Goal: Navigation & Orientation: Find specific page/section

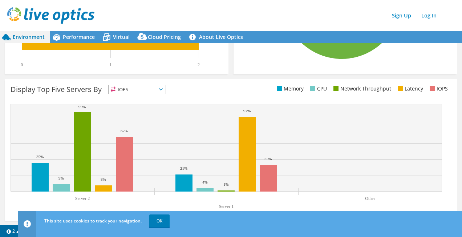
scroll to position [262, 0]
